Goal: Task Accomplishment & Management: Use online tool/utility

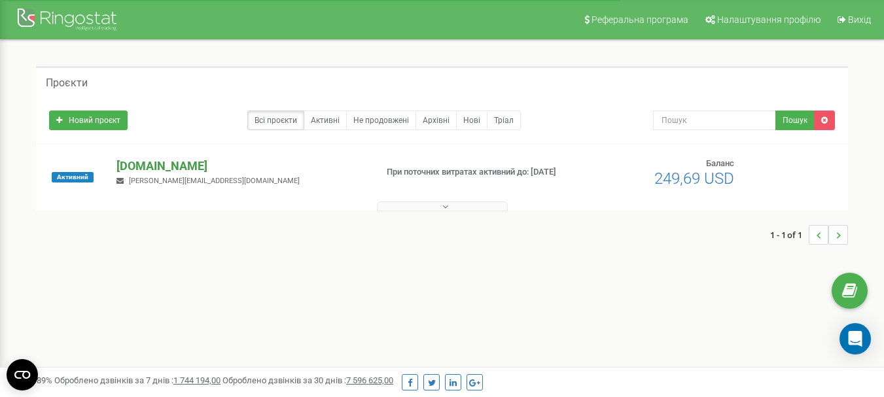
click at [153, 160] on p "[DOMAIN_NAME]" at bounding box center [241, 166] width 249 height 17
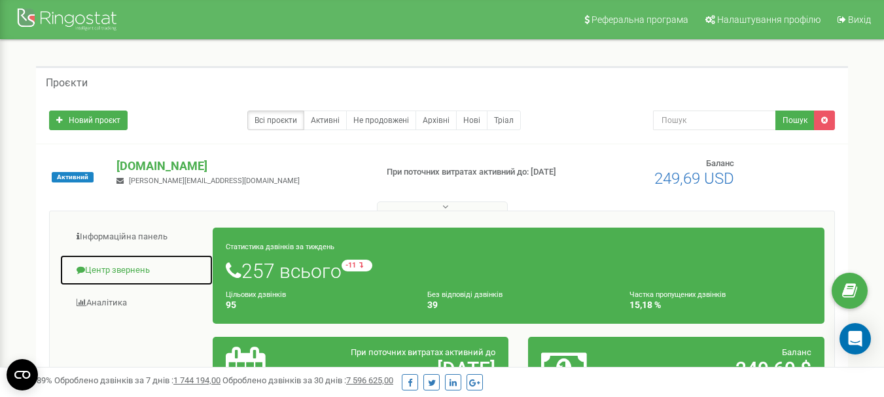
click at [112, 268] on link "Центр звернень" at bounding box center [137, 271] width 154 height 32
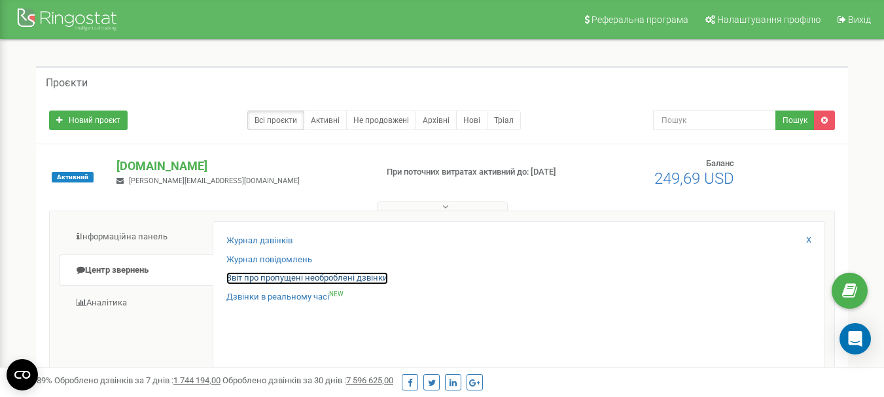
click at [304, 278] on link "Звіт про пропущені необроблені дзвінки" at bounding box center [308, 278] width 162 height 12
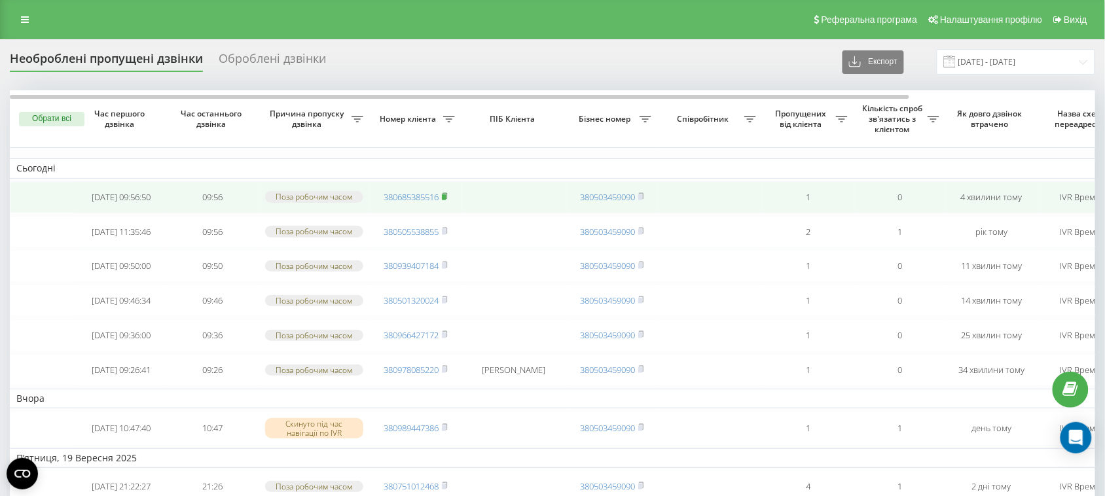
click at [446, 200] on rect at bounding box center [444, 197] width 4 height 6
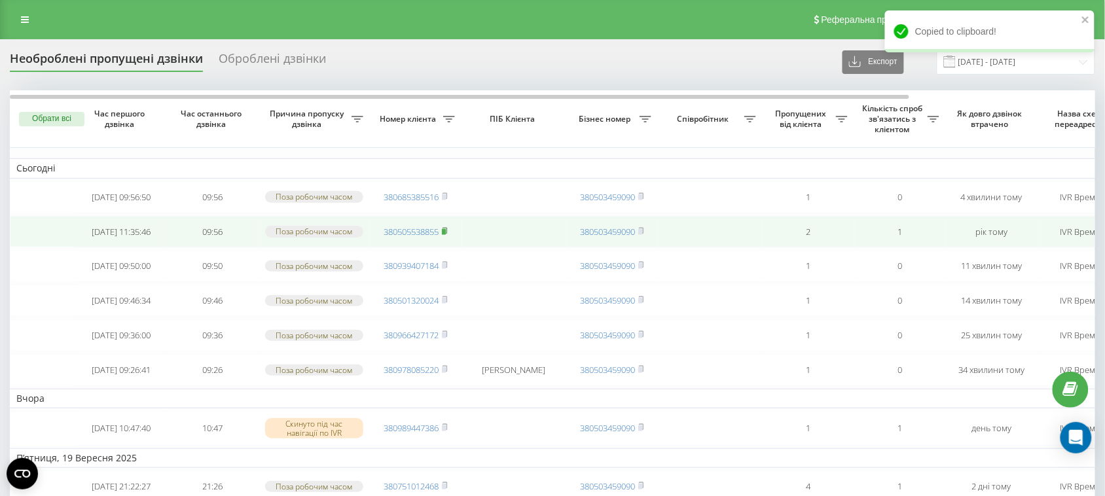
click at [446, 234] on rect at bounding box center [444, 231] width 4 height 6
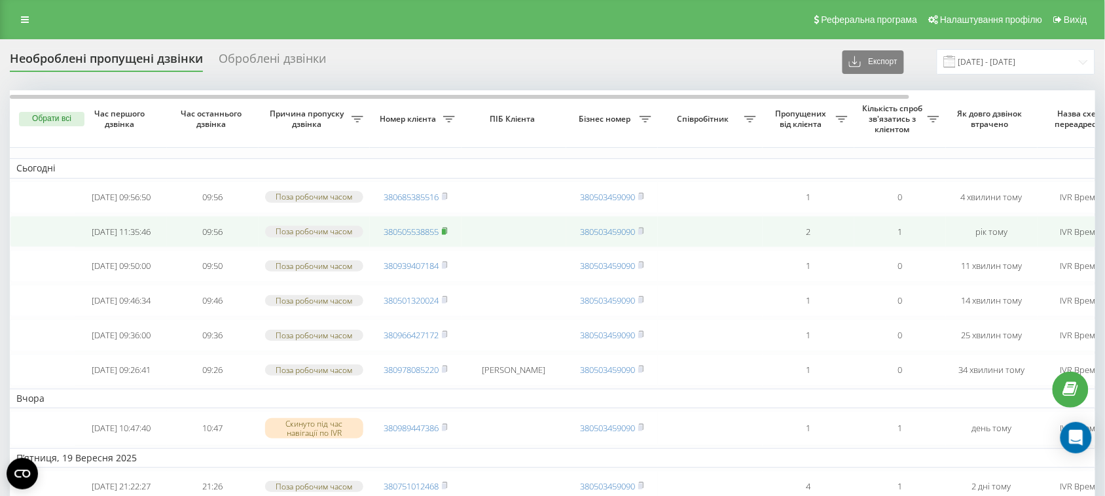
click at [446, 234] on rect at bounding box center [444, 231] width 4 height 6
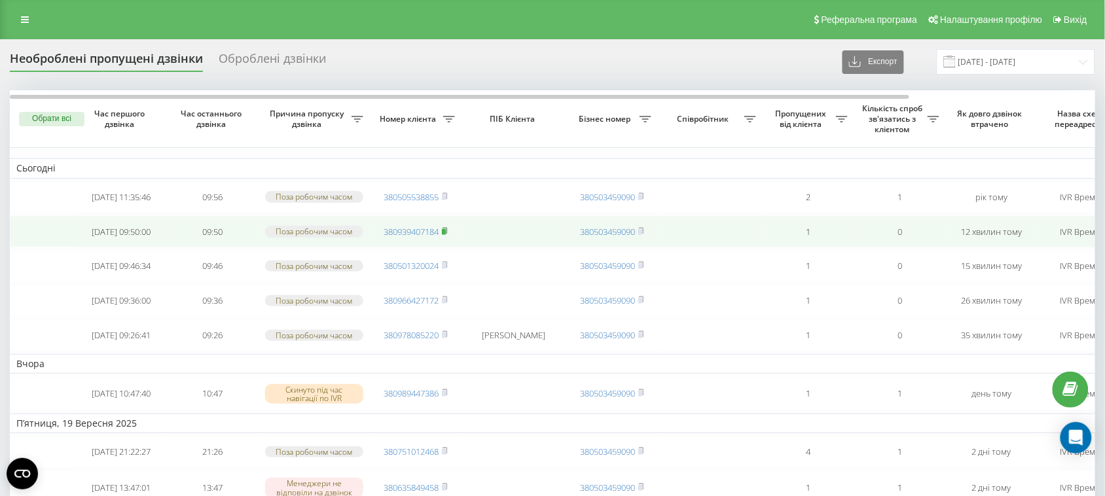
click at [446, 234] on rect at bounding box center [444, 231] width 4 height 6
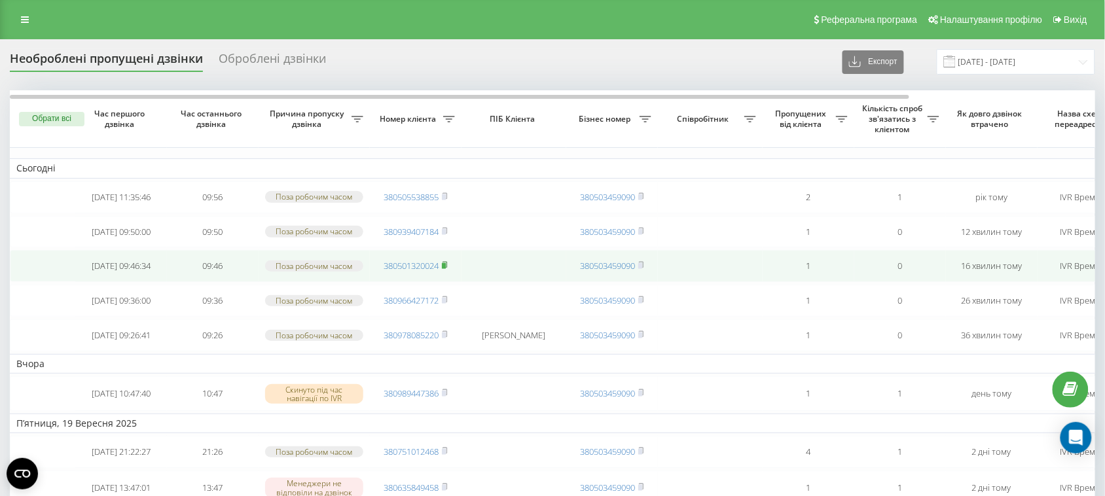
click at [446, 269] on icon at bounding box center [445, 265] width 6 height 8
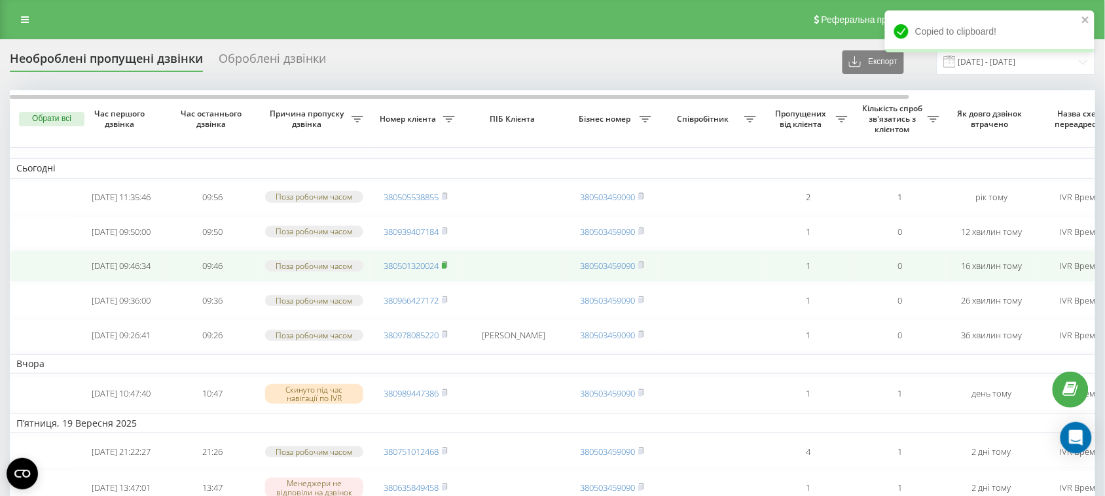
click at [446, 268] on icon at bounding box center [445, 265] width 5 height 6
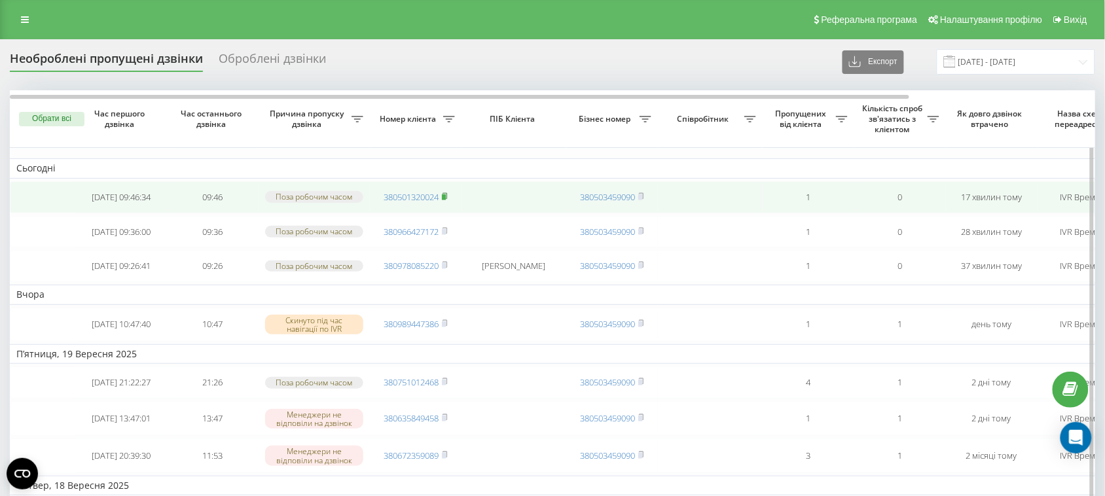
click at [446, 198] on icon at bounding box center [445, 195] width 5 height 6
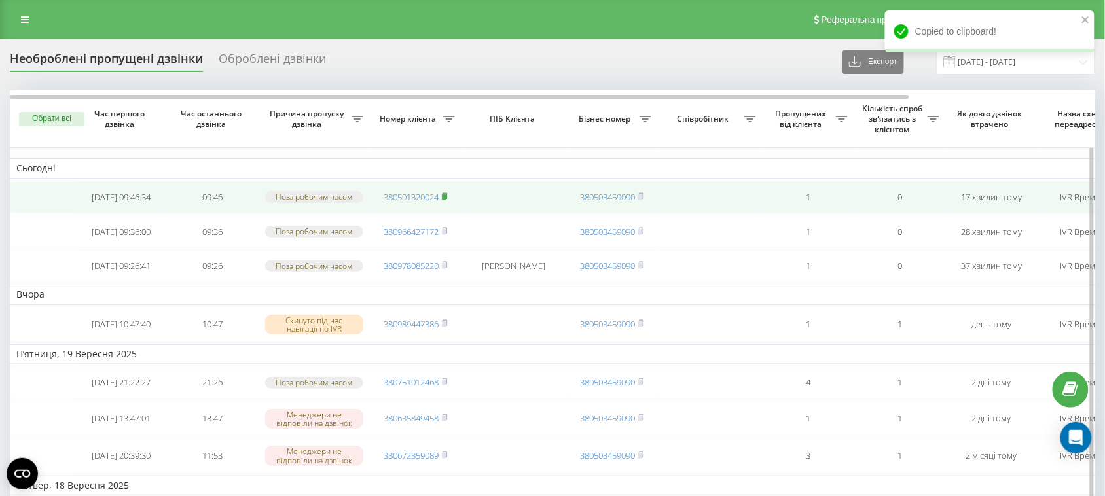
click at [446, 200] on icon at bounding box center [445, 196] width 6 height 8
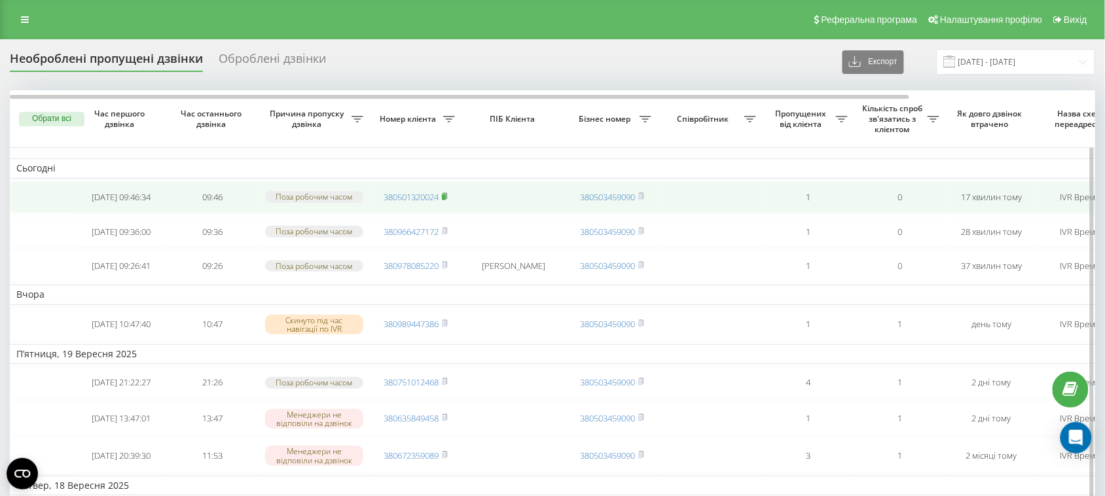
click at [446, 200] on icon at bounding box center [445, 196] width 6 height 8
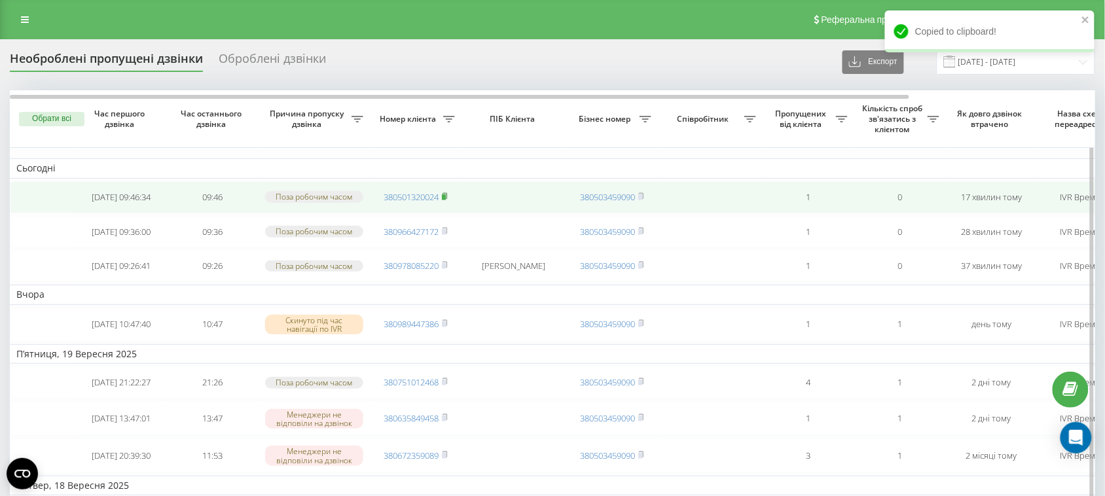
click at [446, 200] on rect at bounding box center [444, 197] width 4 height 6
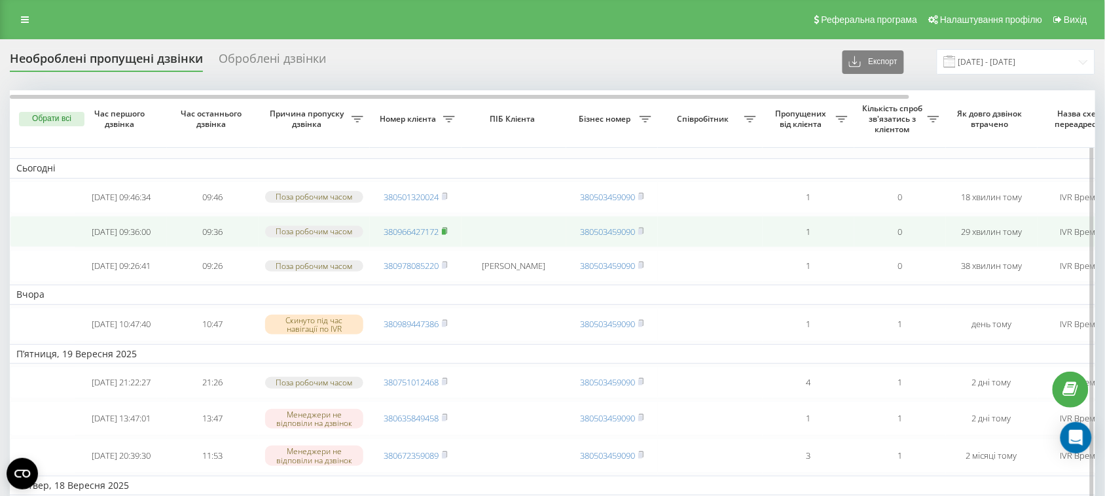
click at [446, 234] on rect at bounding box center [444, 231] width 4 height 6
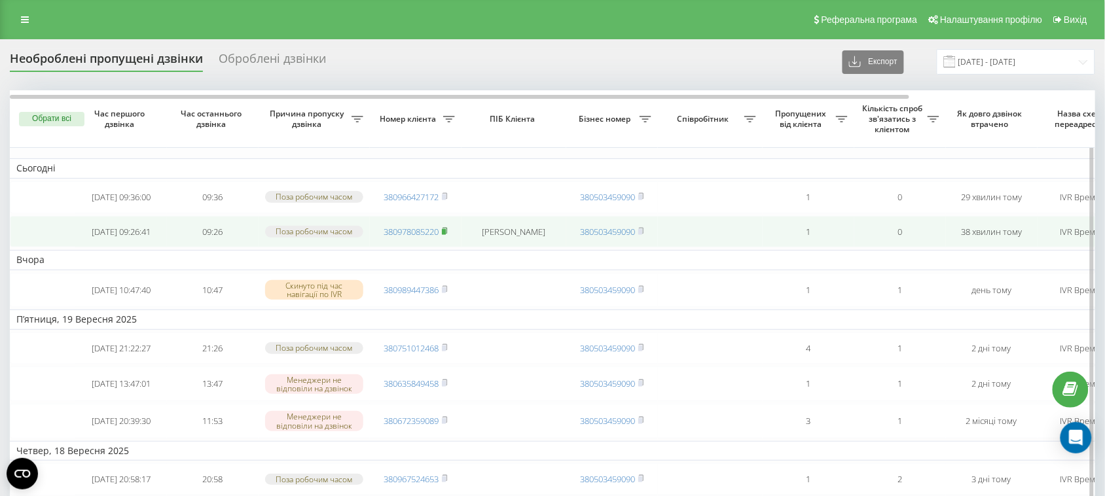
click at [446, 234] on rect at bounding box center [444, 231] width 4 height 6
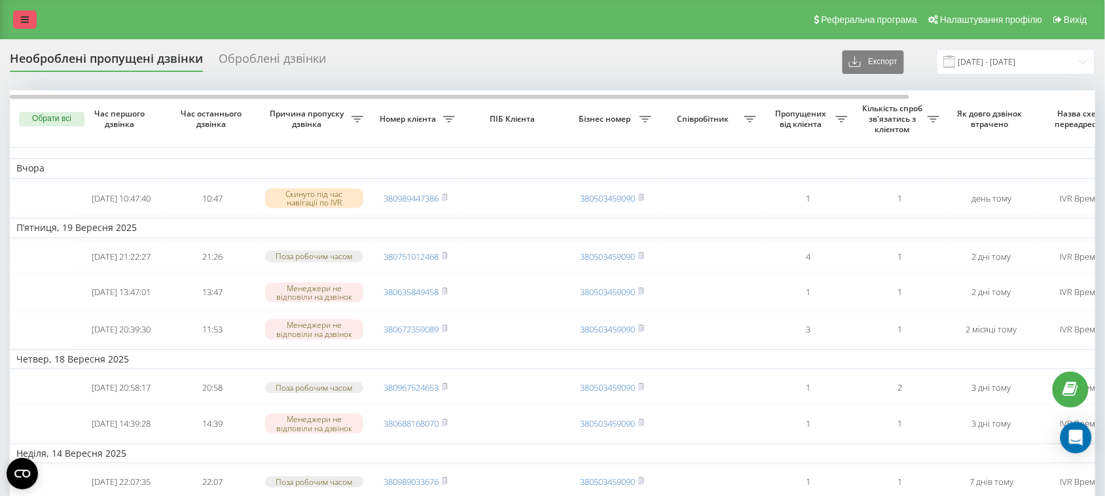
drag, startPoint x: 3, startPoint y: 22, endPoint x: 20, endPoint y: 20, distance: 17.1
click at [4, 22] on div "Реферальна програма Налаштування профілю Вихід" at bounding box center [552, 19] width 1105 height 39
click at [23, 20] on icon at bounding box center [25, 19] width 8 height 9
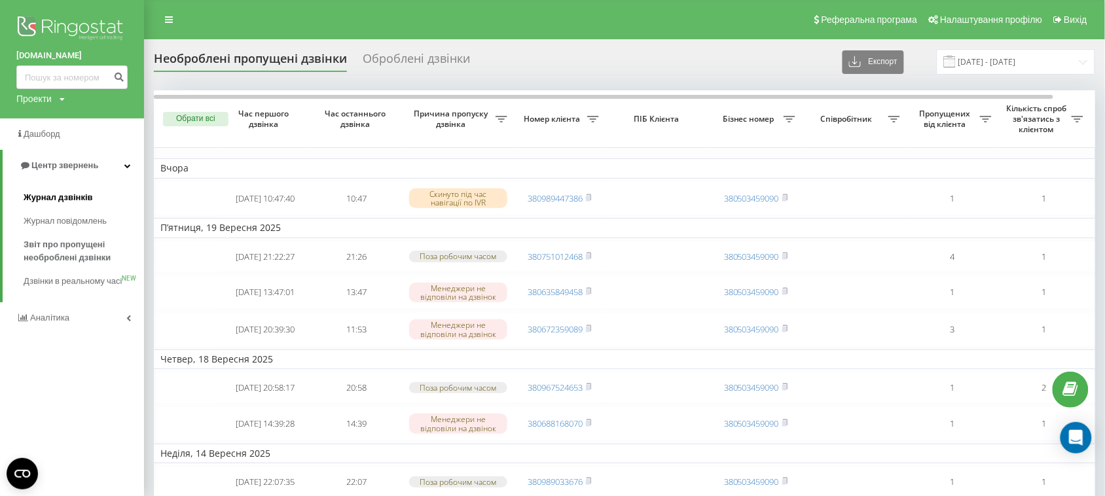
click at [80, 195] on span "Журнал дзвінків" at bounding box center [58, 197] width 69 height 13
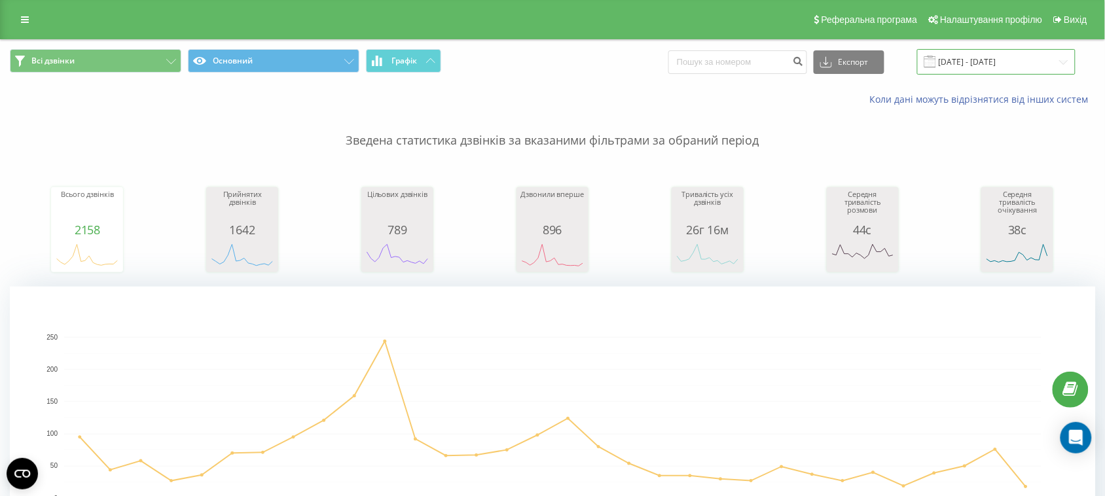
click at [989, 63] on input "[DATE] - [DATE]" at bounding box center [996, 62] width 158 height 26
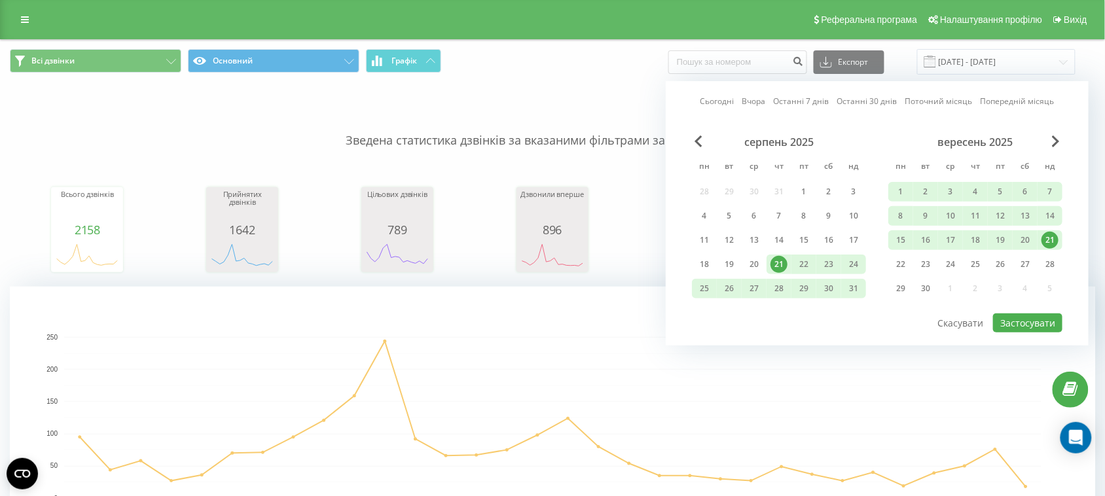
click at [1051, 234] on div "21" at bounding box center [1050, 240] width 17 height 17
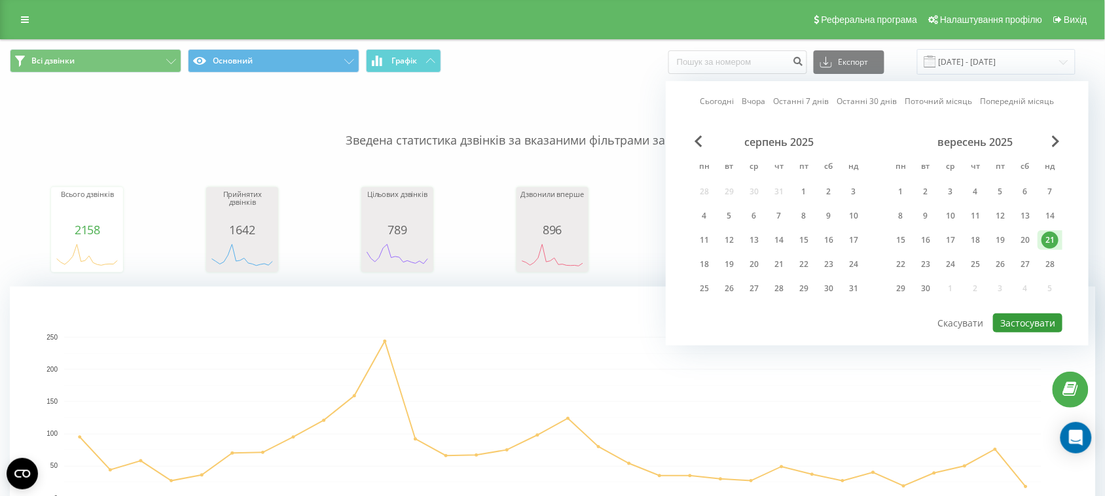
click at [1036, 316] on button "Застосувати" at bounding box center [1027, 323] width 69 height 19
type input "21.09.2025 - 21.09.2025"
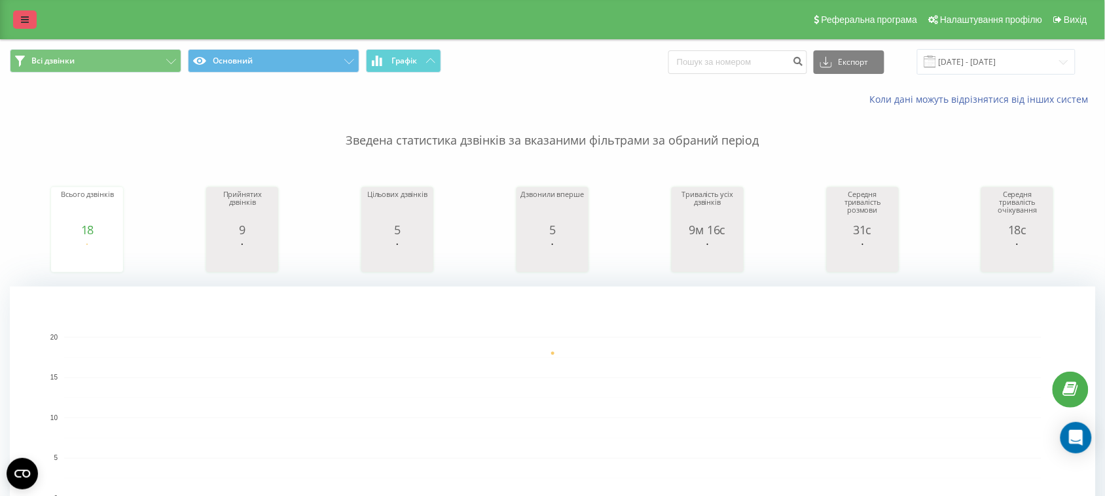
click at [21, 15] on icon at bounding box center [25, 19] width 8 height 9
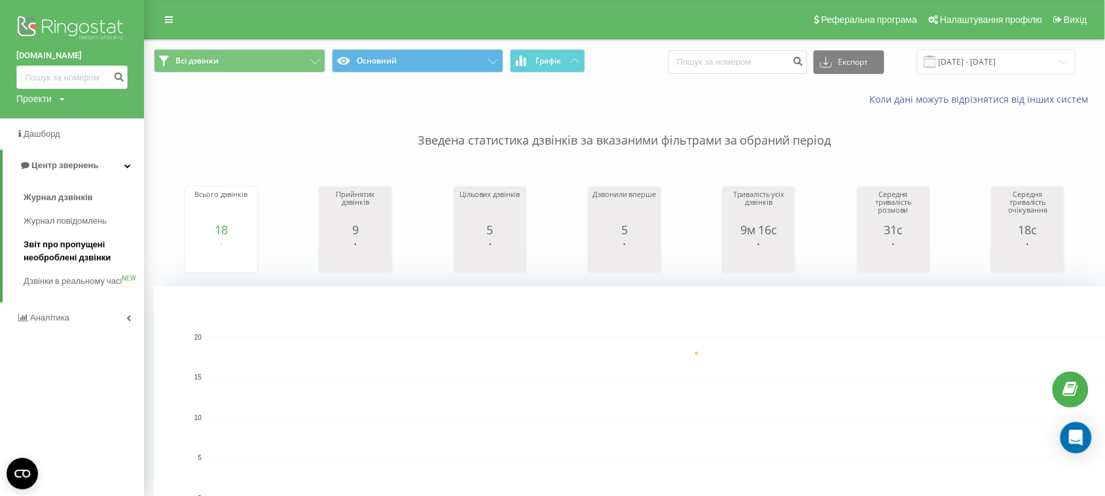
click at [83, 250] on span "Звіт про пропущені необроблені дзвінки" at bounding box center [81, 251] width 114 height 26
